Goal: Task Accomplishment & Management: Use online tool/utility

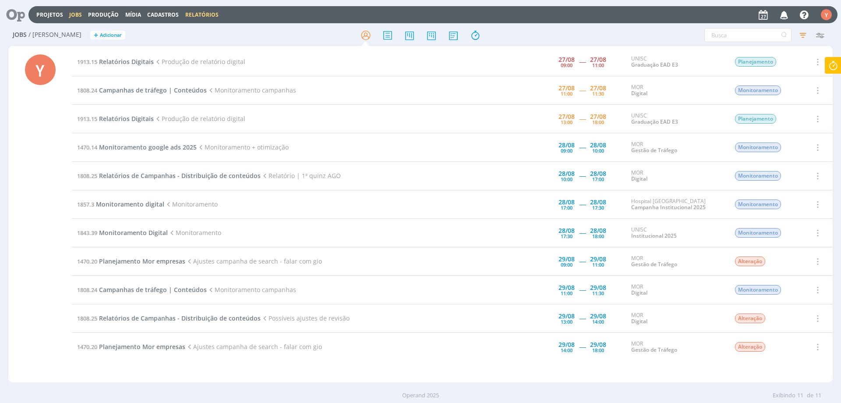
click at [200, 15] on link "Relatórios" at bounding box center [201, 14] width 33 height 7
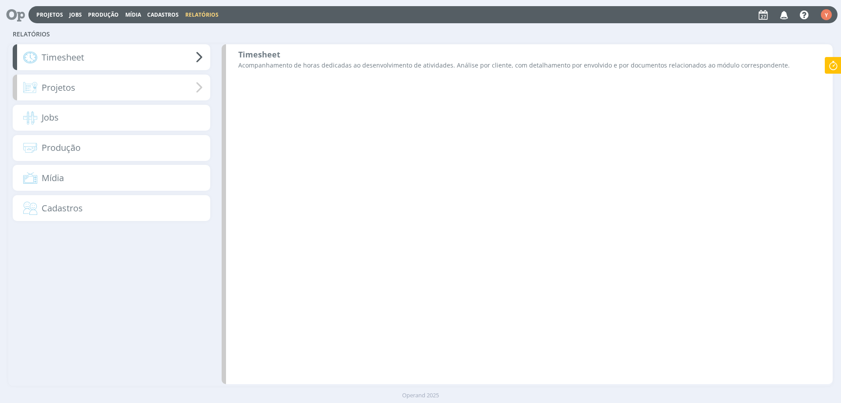
click at [113, 94] on div "Projetos" at bounding box center [111, 87] width 197 height 26
click at [96, 13] on link "Produção" at bounding box center [103, 14] width 31 height 7
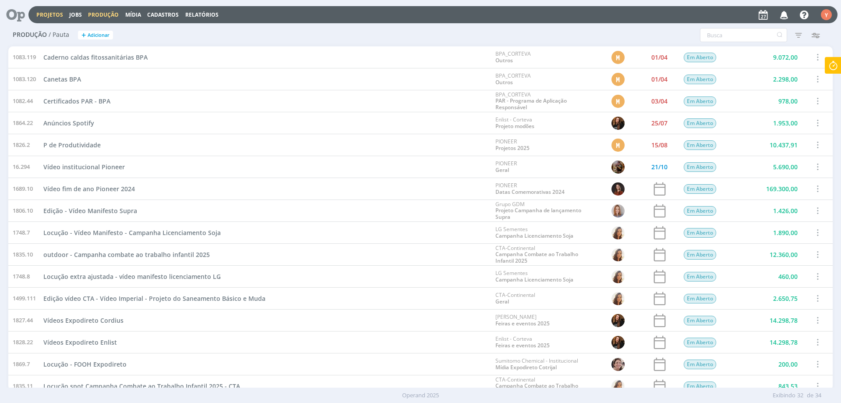
click at [48, 14] on link "Projetos" at bounding box center [49, 14] width 27 height 7
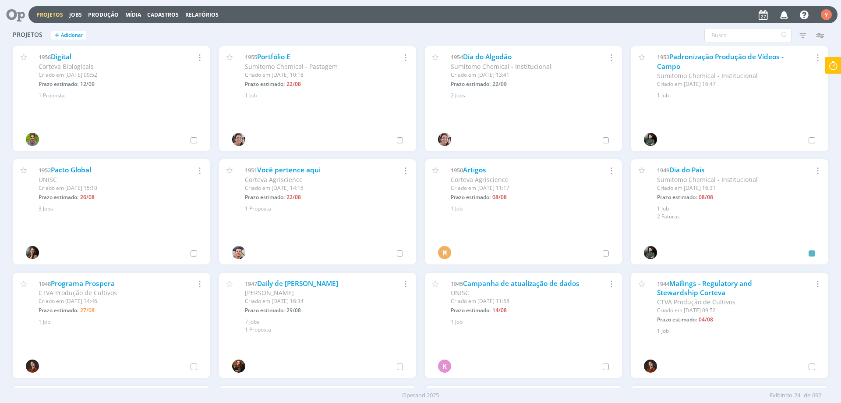
drag, startPoint x: 39, startPoint y: 5, endPoint x: 357, endPoint y: 28, distance: 319.3
click at [357, 28] on div "Projetos + Adicionar Filtros Filtrar Limpar Status Cliente / Contrato Cliente S…" at bounding box center [420, 36] width 824 height 22
click at [279, 58] on link "Portfólio E" at bounding box center [273, 56] width 33 height 9
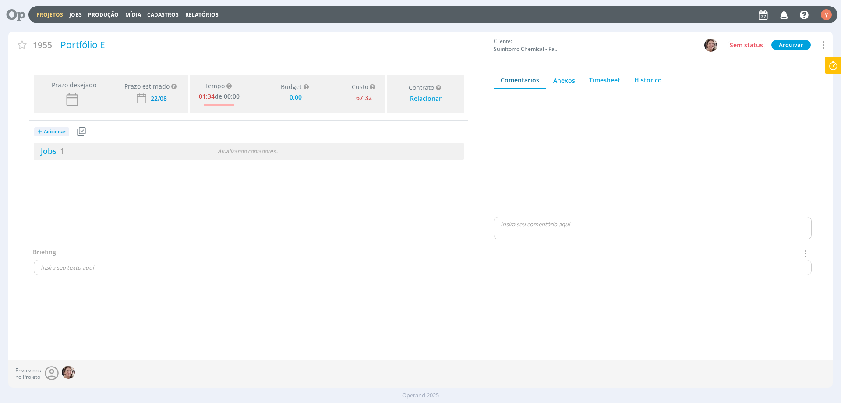
type input "0,00"
click at [54, 150] on link "Jobs 1" at bounding box center [49, 150] width 31 height 11
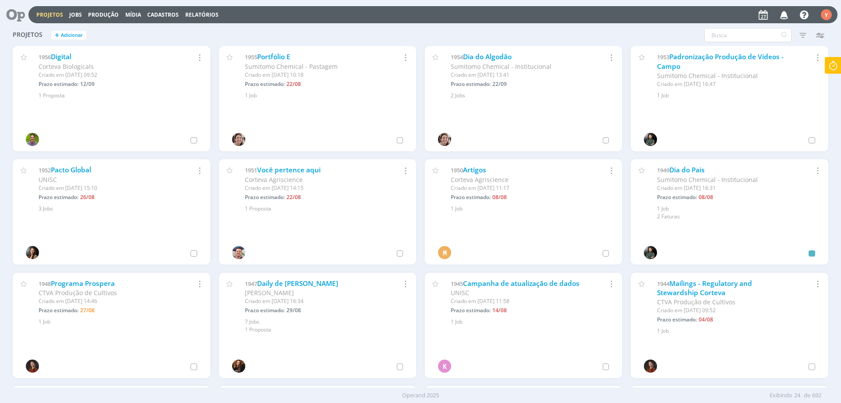
drag, startPoint x: 774, startPoint y: 117, endPoint x: 768, endPoint y: 116, distance: 6.0
drag, startPoint x: 768, startPoint y: 116, endPoint x: 67, endPoint y: 18, distance: 707.8
click at [67, 18] on button "Jobs" at bounding box center [76, 14] width 18 height 7
click at [72, 14] on link "Jobs" at bounding box center [75, 14] width 13 height 7
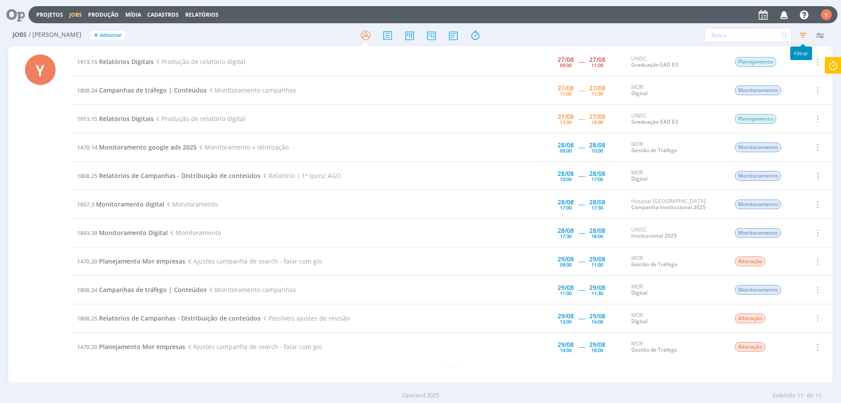
click at [806, 37] on icon "button" at bounding box center [803, 35] width 16 height 16
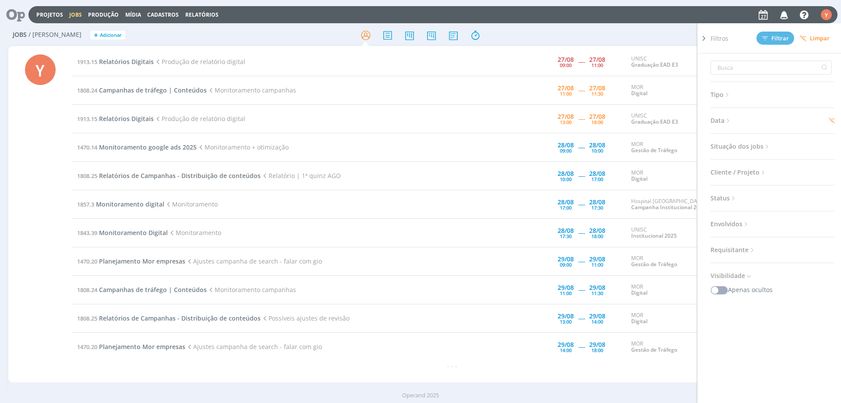
click at [752, 145] on span "Situação dos jobs" at bounding box center [741, 146] width 60 height 11
click at [765, 169] on span at bounding box center [768, 170] width 18 height 9
click at [756, 353] on div "Tipo Jobs e Tarefas Data Esta semana + Atrasados 24/08/2025 até 30/08/2025 + At…" at bounding box center [776, 239] width 131 height 373
click at [642, 31] on div "Filtros Filtrar Limpar Tipo Jobs e Tarefas Data Esta semana + Atrasados 24/08/2…" at bounding box center [695, 35] width 266 height 14
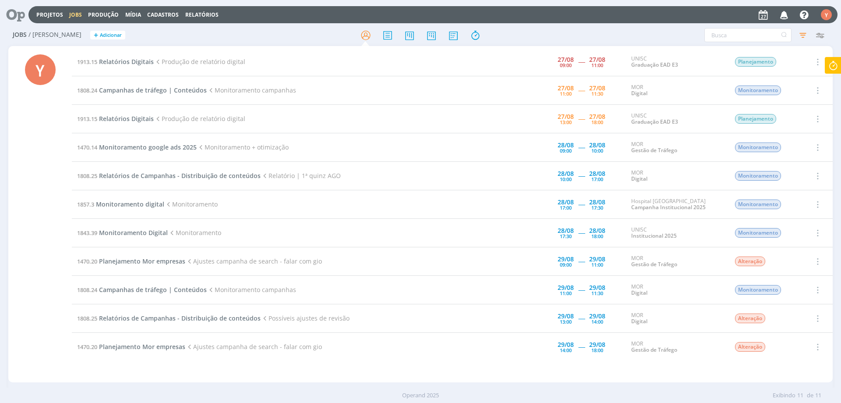
click at [836, 65] on icon at bounding box center [833, 65] width 16 height 17
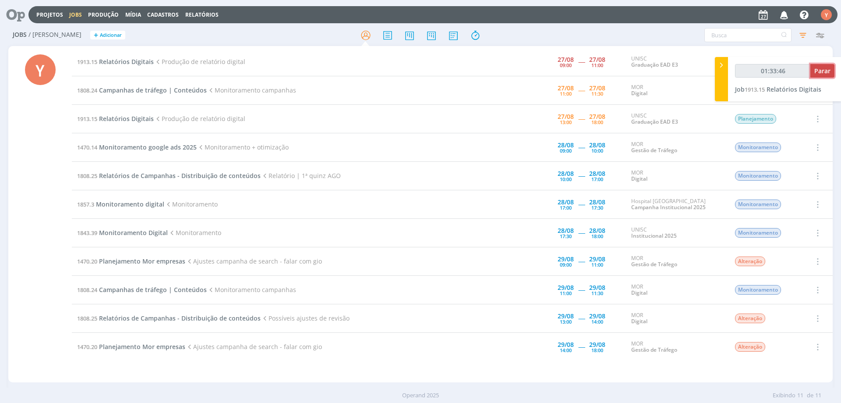
click at [820, 70] on span "Parar" at bounding box center [822, 71] width 16 height 8
click at [827, 71] on span "Parar" at bounding box center [822, 71] width 16 height 8
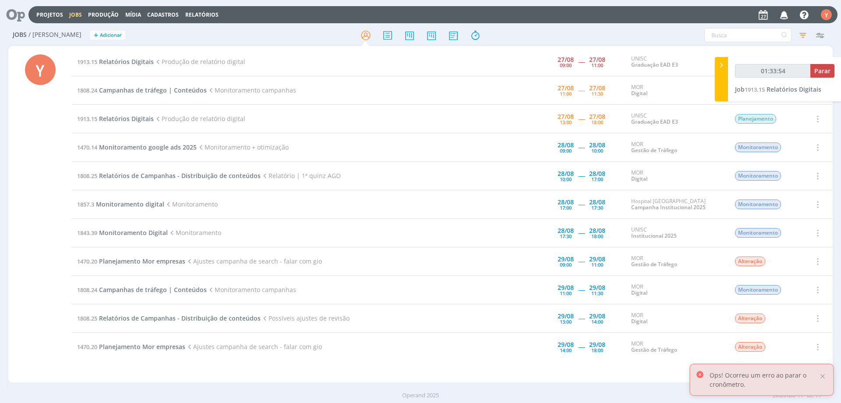
click at [630, 41] on div "Filtros Filtrar Limpar Tipo Jobs e Tarefas Data Esta semana + Atrasados 24/08/2…" at bounding box center [695, 35] width 266 height 14
click at [799, 34] on icon "button" at bounding box center [803, 35] width 16 height 16
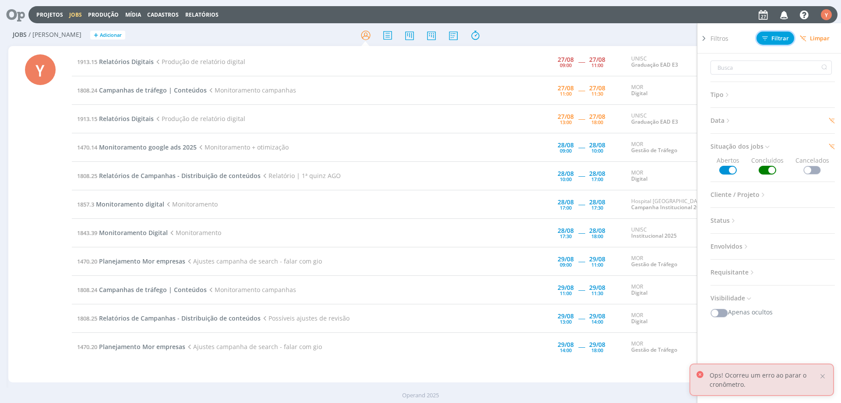
click at [771, 42] on button "Filtrar" at bounding box center [776, 38] width 38 height 13
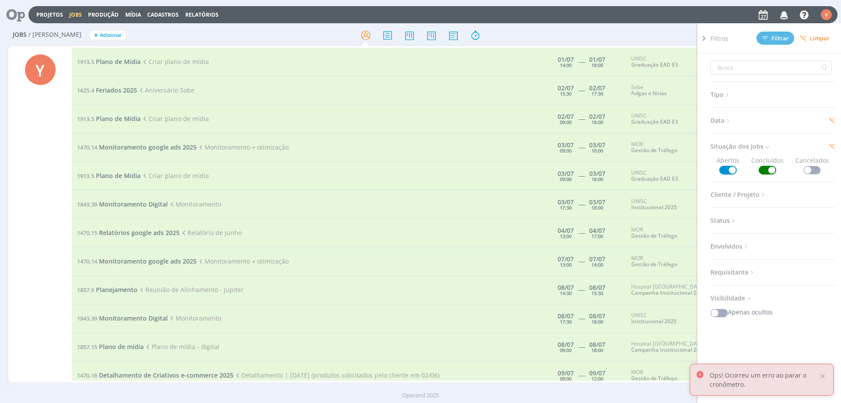
click at [721, 121] on span "Data" at bounding box center [721, 120] width 21 height 11
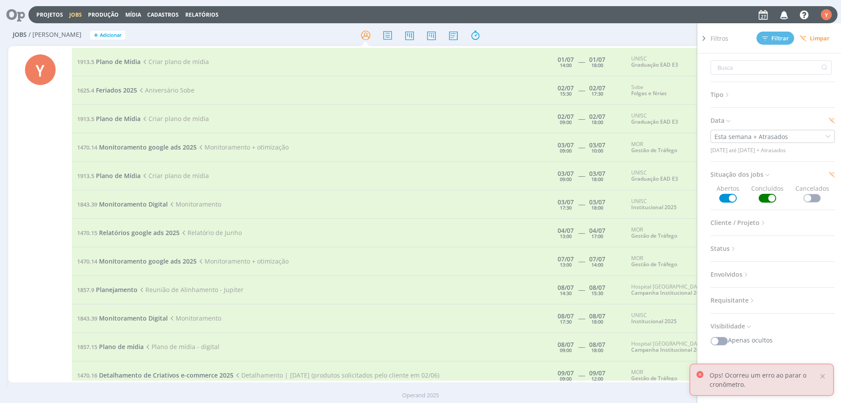
click at [731, 120] on icon at bounding box center [728, 120] width 7 height 7
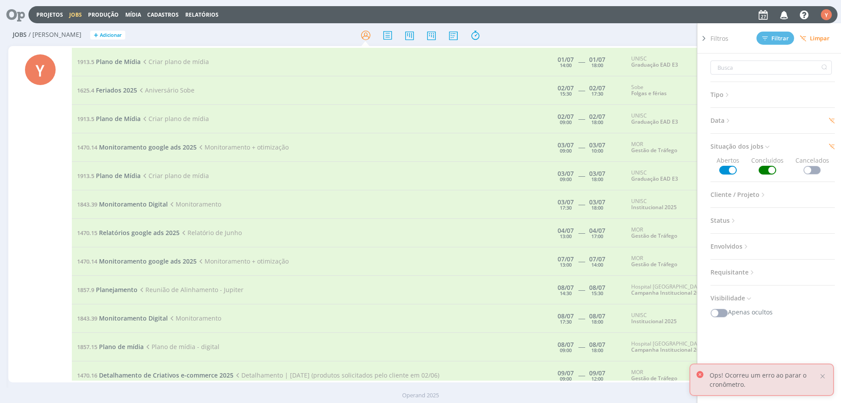
click at [712, 36] on span "Filtros" at bounding box center [720, 38] width 18 height 9
click at [702, 39] on icon at bounding box center [704, 38] width 9 height 9
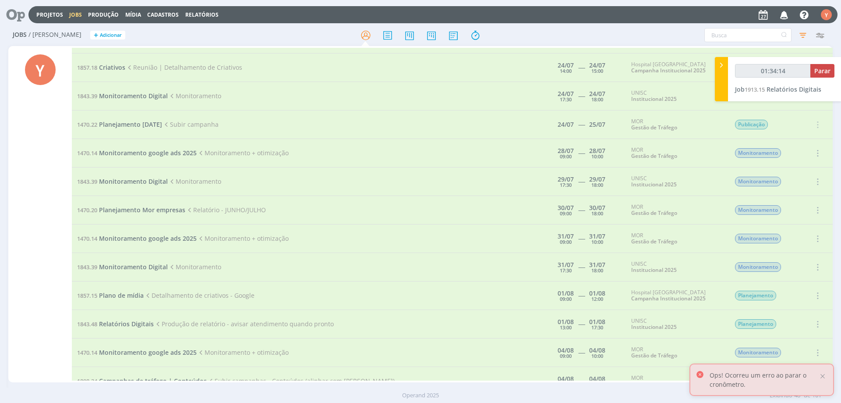
scroll to position [1034, 0]
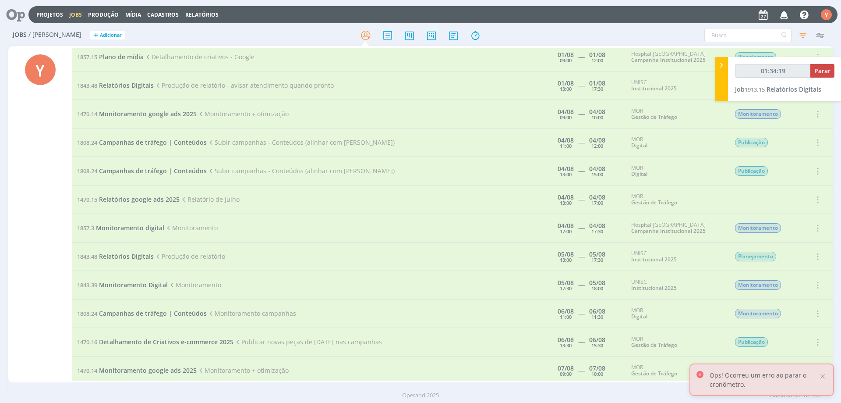
drag, startPoint x: 503, startPoint y: 235, endPoint x: 500, endPoint y: 223, distance: 12.2
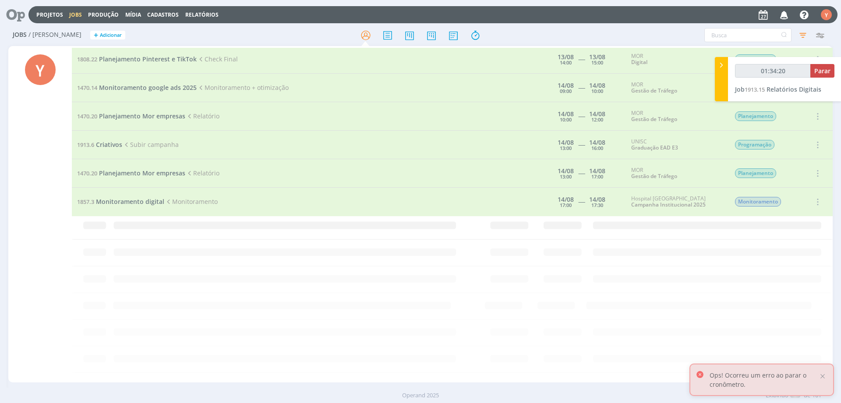
scroll to position [1790, 0]
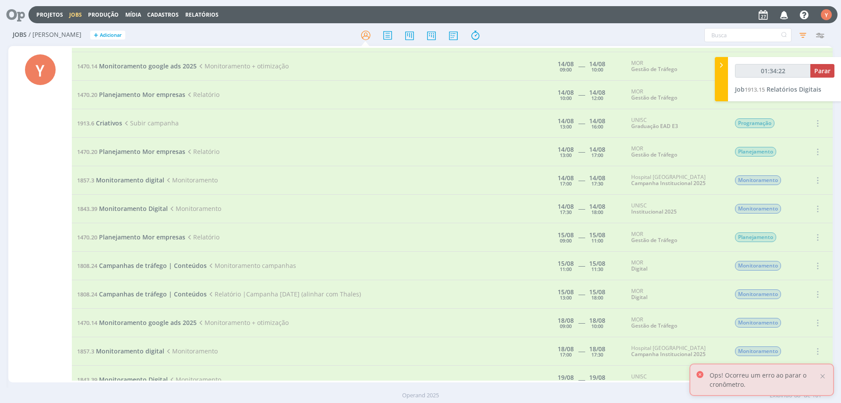
drag, startPoint x: 562, startPoint y: 315, endPoint x: 34, endPoint y: 272, distance: 529.3
click at [15, 271] on div "Y 1913.5 Plano de Mídia Criar plano de mídia 01/07 14:00 ----- 01/07 18:00 UNIS…" at bounding box center [420, 214] width 824 height 336
click at [40, 271] on div "Y" at bounding box center [40, 215] width 64 height 334
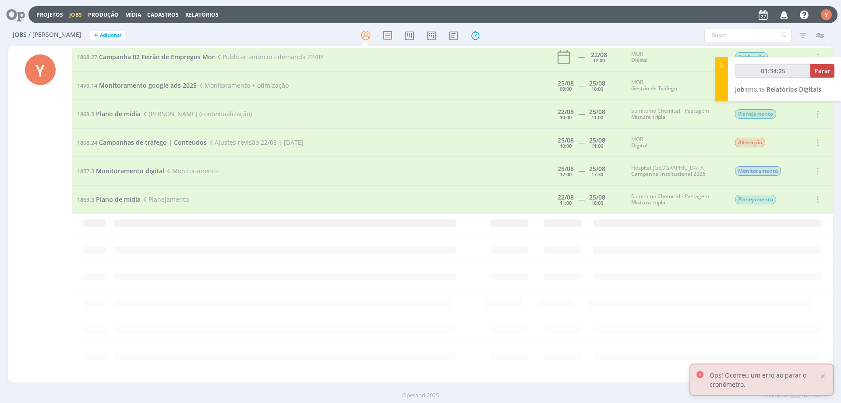
scroll to position [2359, 0]
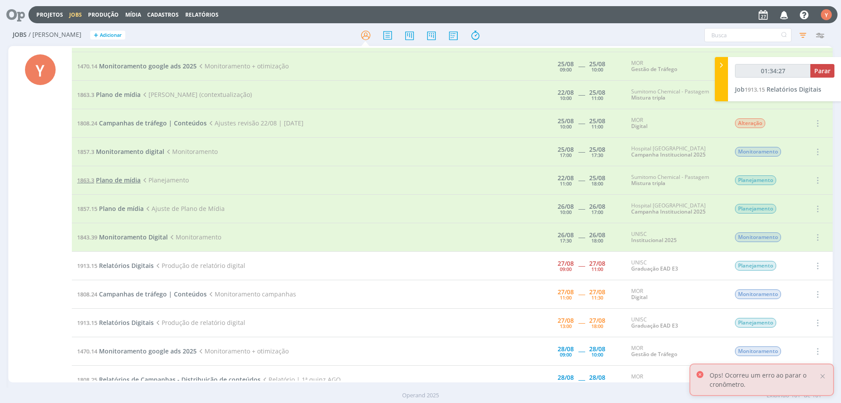
click at [115, 182] on span "Plano de mídia" at bounding box center [118, 180] width 45 height 8
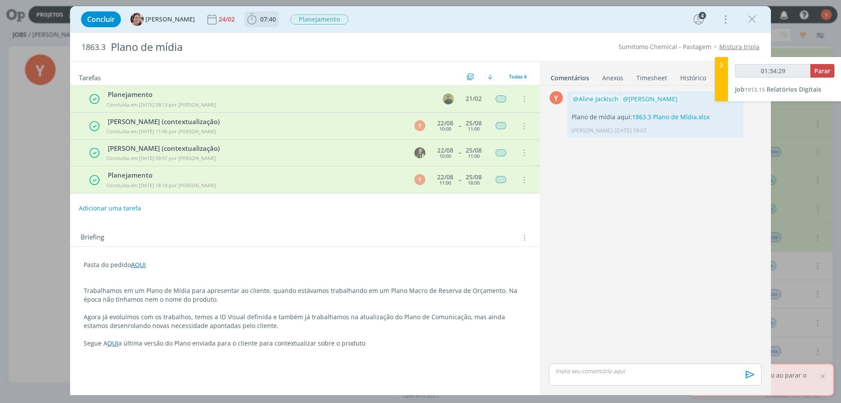
click at [262, 17] on span "07:40" at bounding box center [268, 19] width 16 height 8
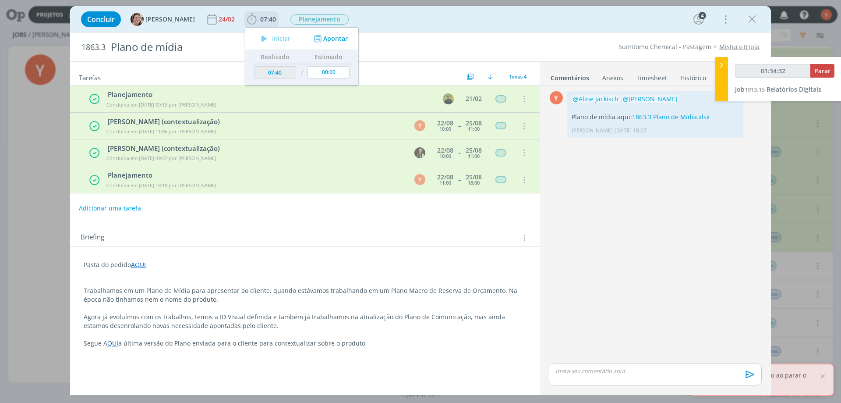
click at [323, 39] on button "Apontar" at bounding box center [330, 38] width 36 height 9
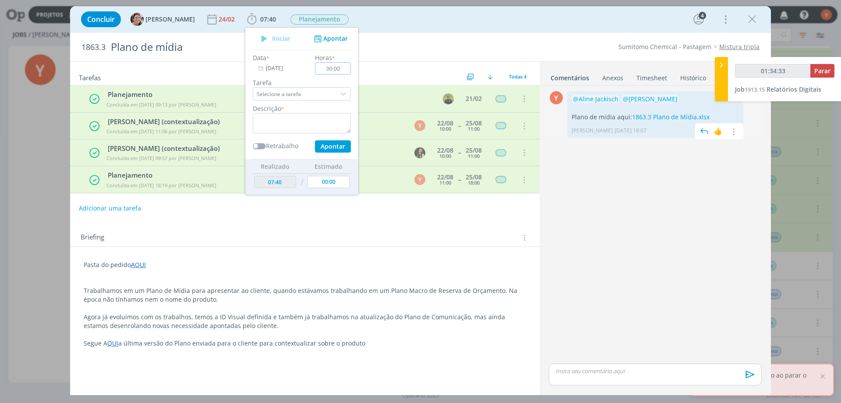
type input "01:34:34"
type input "01:00"
type input "01:34:36"
type input "01:00"
click at [300, 114] on textarea "dialog" at bounding box center [302, 123] width 98 height 20
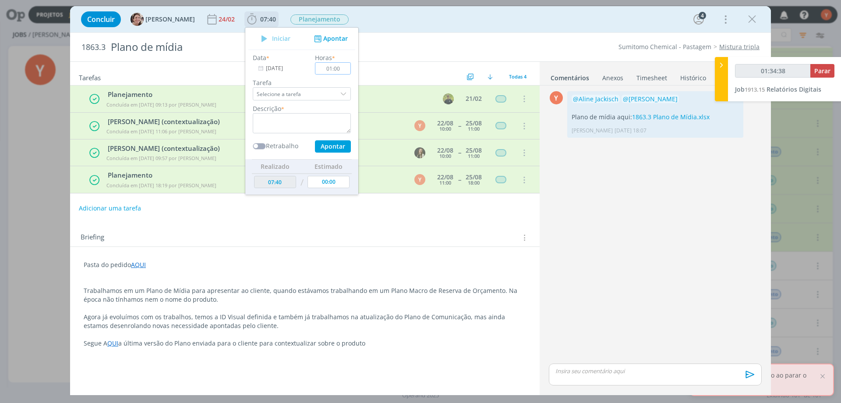
click at [323, 66] on input "01:00" at bounding box center [333, 68] width 36 height 12
click at [330, 67] on input "01:00" at bounding box center [333, 68] width 36 height 12
type input "01:34:40"
click at [330, 67] on input "01:00" at bounding box center [333, 68] width 36 height 12
type input "01:30"
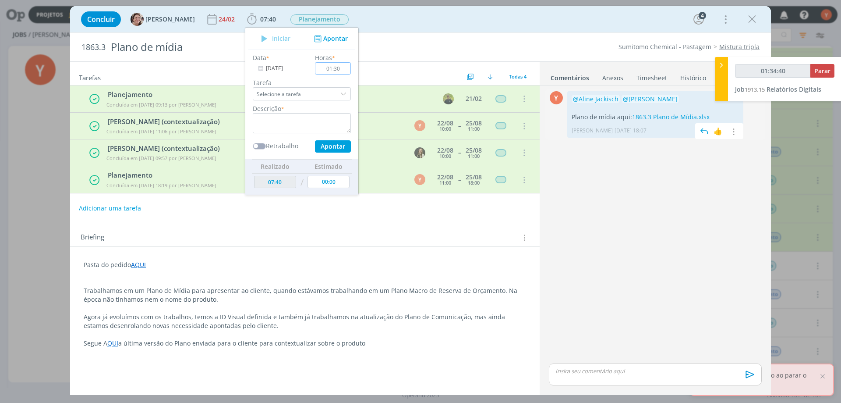
type input "01:34:41"
type input "01:30"
click at [271, 113] on textarea "dialog" at bounding box center [302, 123] width 98 height 20
type input "01:34:43"
type textarea "Re"
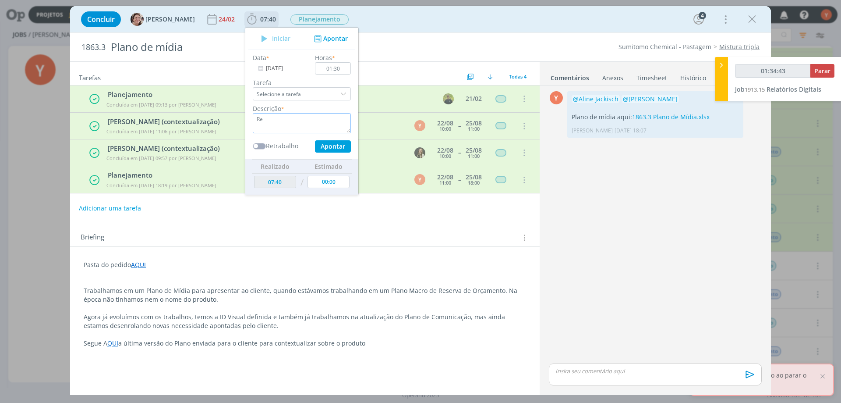
type input "01:34:45"
type textarea "Reunião +"
type input "01:34:47"
type textarea "Reunião + d"
type input "01:34:48"
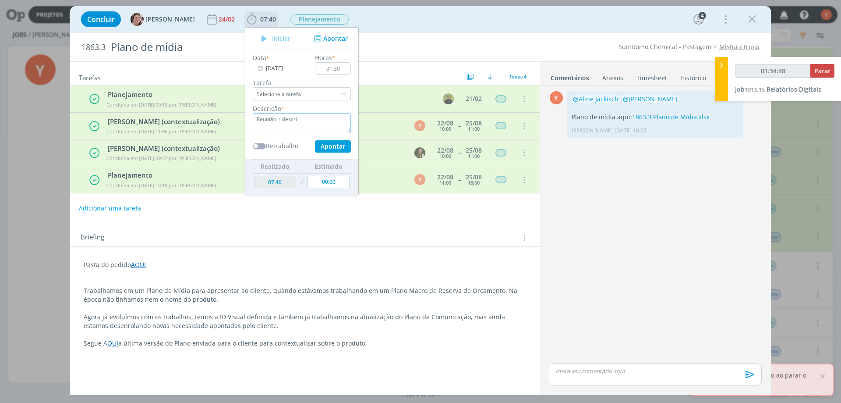
type textarea "Reunião + descriç"
type input "01:34:49"
type textarea "Reunião + descrição da"
type input "01:34:50"
type textarea "Reunião + descrição da estratég"
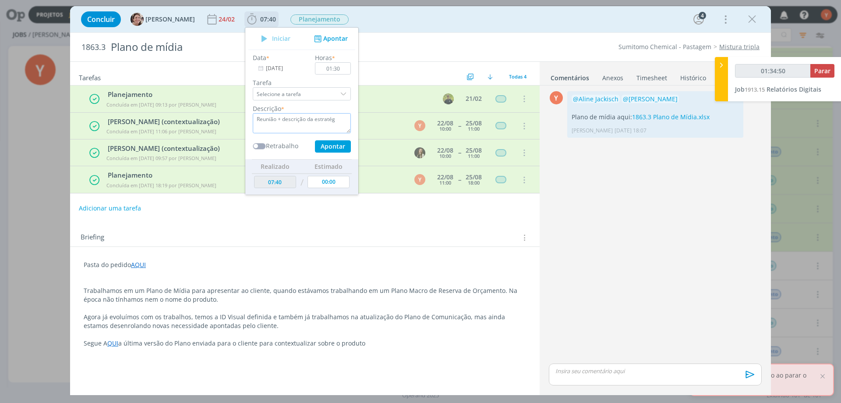
type input "01:34:51"
type textarea "Reunião + descrição da estratégia de mídi"
type input "01:34:52"
type textarea "Reunião + descrição da estratégia de mídia program"
type input "01:34:53"
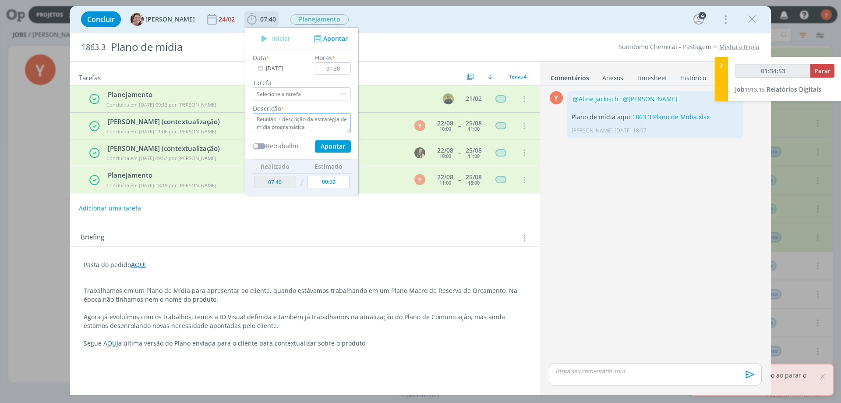
type textarea "Reunião + descrição da estratégia de mídia programática."
type input "01:34:54"
type textarea "Reunião + descrição da estratégia de mídia programática."
click at [315, 145] on button "Apontar" at bounding box center [333, 146] width 36 height 12
type input "01:34:56"
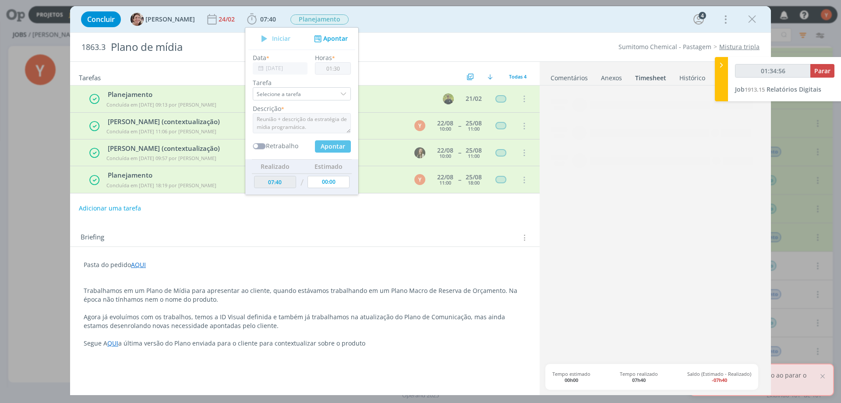
type input "09:10"
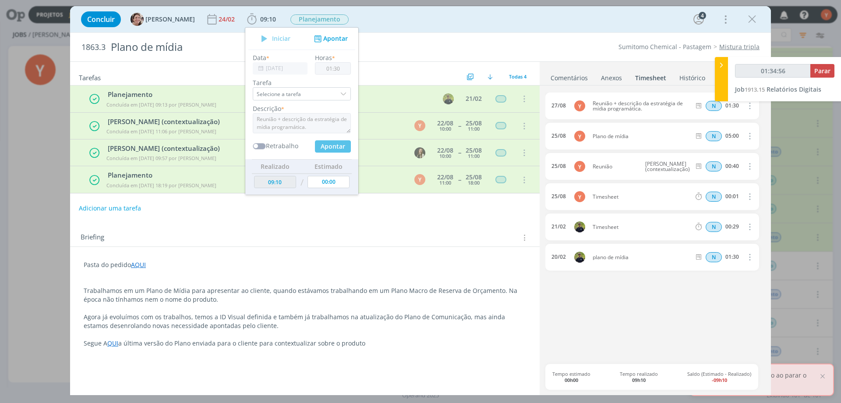
type input "00:00"
click at [444, 233] on div "Briefing Briefings Predefinidos Versões do Briefing Ver Briefing do Projeto" at bounding box center [306, 237] width 451 height 11
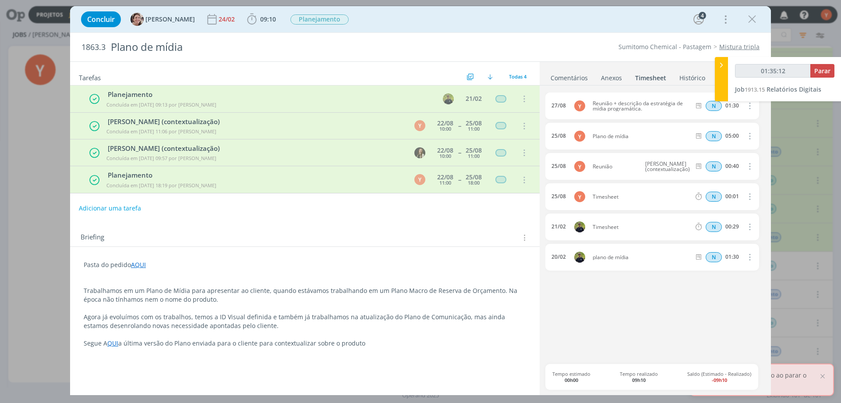
click at [406, 232] on div "Briefing Briefings Predefinidos Versões do Briefing Ver Briefing do Projeto" at bounding box center [306, 237] width 451 height 11
click at [699, 49] on link "Sumitomo Chemical - Pastagem" at bounding box center [665, 46] width 93 height 8
click at [739, 47] on link "Mistura tripla" at bounding box center [739, 46] width 40 height 8
click at [747, 18] on icon "dialog" at bounding box center [752, 19] width 13 height 13
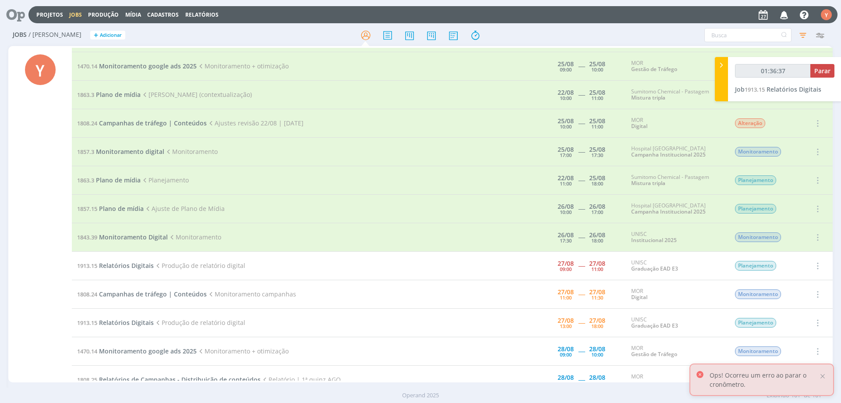
type input "01:36:38"
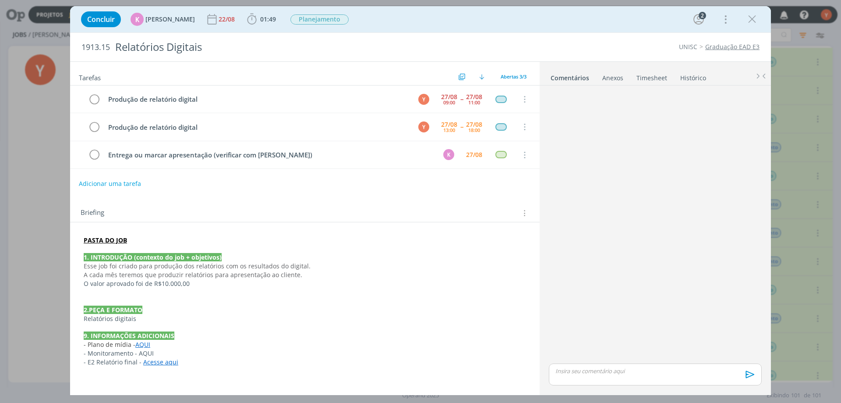
scroll to position [2423, 0]
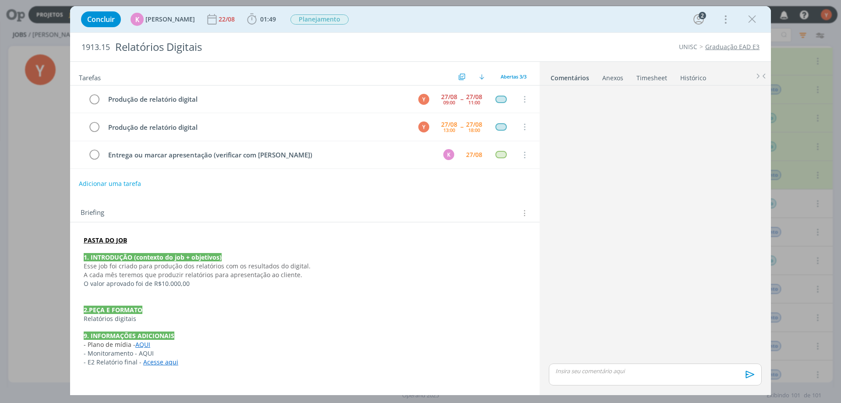
click at [628, 81] on li "Anexos 0" at bounding box center [619, 76] width 34 height 13
click at [641, 79] on link "Timesheet" at bounding box center [652, 76] width 32 height 13
